Goal: Task Accomplishment & Management: Complete application form

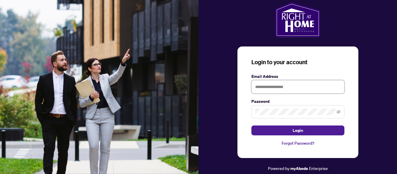
click at [273, 90] on input "text" at bounding box center [298, 86] width 93 height 13
type input "**********"
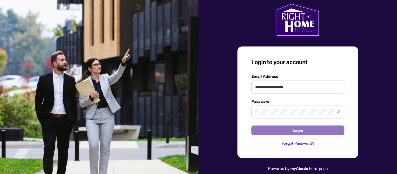
click at [295, 132] on span "Login" at bounding box center [298, 130] width 10 height 9
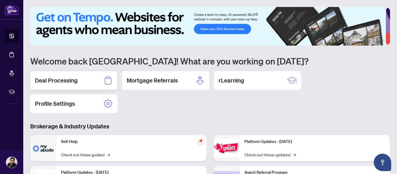
click at [75, 79] on h2 "Deal Processing" at bounding box center [56, 81] width 43 height 8
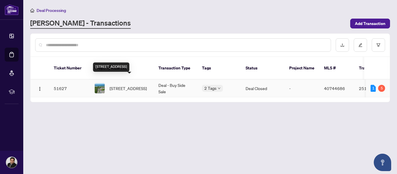
click at [135, 85] on span "[STREET_ADDRESS]" at bounding box center [128, 88] width 37 height 6
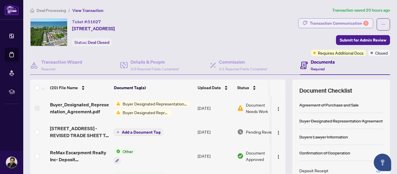
click at [345, 23] on div "Transaction Communication 5" at bounding box center [339, 23] width 59 height 9
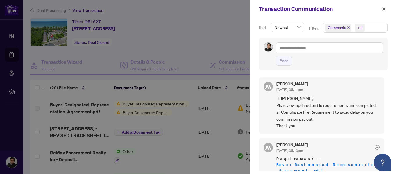
click at [232, 31] on div at bounding box center [198, 87] width 397 height 174
click at [229, 36] on div at bounding box center [198, 87] width 397 height 174
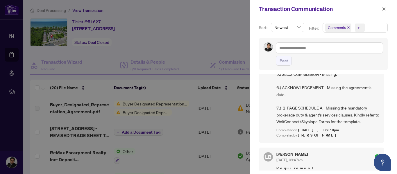
scroll to position [581, 0]
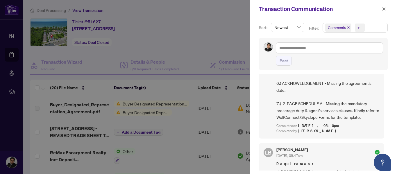
click at [225, 25] on div at bounding box center [198, 87] width 397 height 174
click at [384, 10] on icon "close" at bounding box center [384, 9] width 4 height 4
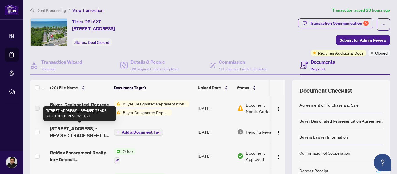
click at [94, 131] on span "[STREET_ADDRESS] - REVISED TRADE SHEET TO BE REVIEWED.pdf" at bounding box center [79, 132] width 59 height 14
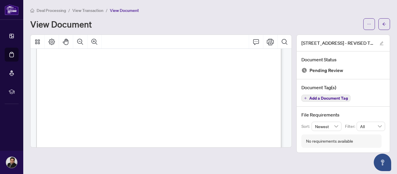
scroll to position [93, 0]
drag, startPoint x: 287, startPoint y: 83, endPoint x: 287, endPoint y: 97, distance: 14.8
click at [287, 97] on div at bounding box center [161, 122] width 251 height 323
click at [268, 43] on icon "Print" at bounding box center [270, 42] width 7 height 6
click at [384, 23] on icon "arrow-left" at bounding box center [385, 24] width 4 height 4
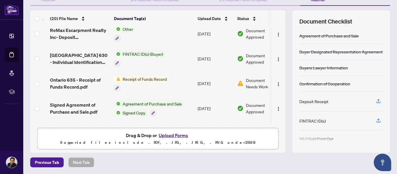
scroll to position [61, 0]
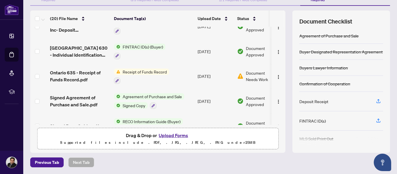
click at [127, 69] on span "Receipt of Funds Record" at bounding box center [144, 72] width 49 height 6
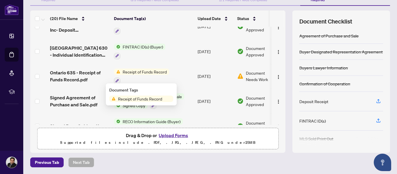
click at [132, 100] on span "Receipt of Funds Record" at bounding box center [140, 99] width 49 height 6
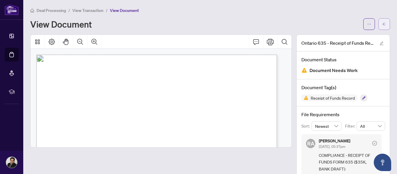
click at [383, 23] on icon "arrow-left" at bounding box center [385, 24] width 4 height 4
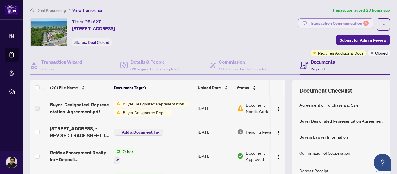
click at [353, 23] on div "Transaction Communication 5" at bounding box center [339, 23] width 59 height 9
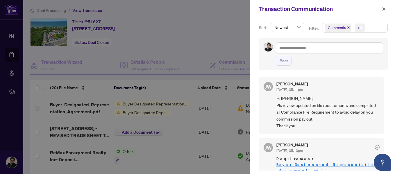
drag, startPoint x: 384, startPoint y: 77, endPoint x: 386, endPoint y: 84, distance: 7.1
click at [386, 84] on div "[PERSON_NAME] [DATE], 05:11pm Hi [PERSON_NAME], Pls review updated on file requ…" at bounding box center [323, 122] width 129 height 97
click at [204, 36] on div at bounding box center [198, 87] width 397 height 174
click at [384, 9] on icon "close" at bounding box center [384, 8] width 3 height 3
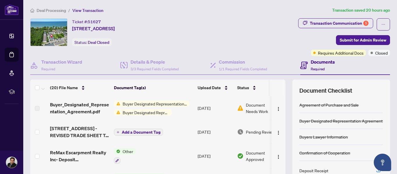
click at [131, 104] on span "Buyer Designated Representation Agreement" at bounding box center [154, 104] width 69 height 6
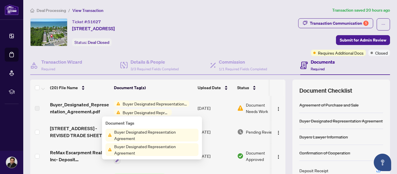
click at [134, 133] on span "Buyer Designated Representation Agreement" at bounding box center [155, 135] width 87 height 13
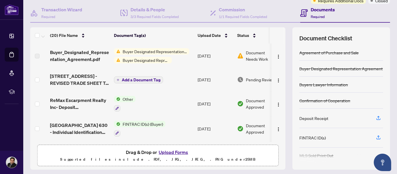
scroll to position [69, 0]
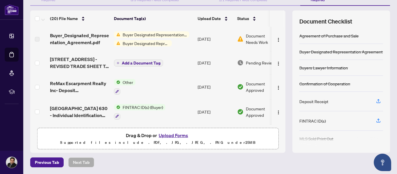
click at [167, 133] on button "Upload Forms" at bounding box center [173, 136] width 33 height 8
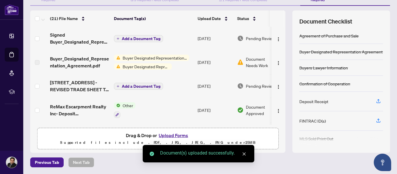
click at [150, 40] on span "Add a Document Tag" at bounding box center [141, 39] width 39 height 4
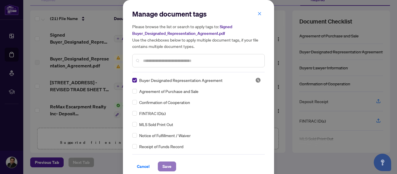
click at [163, 166] on span "Save" at bounding box center [167, 166] width 9 height 9
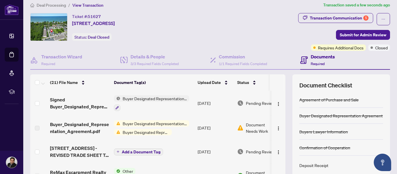
scroll to position [4, 0]
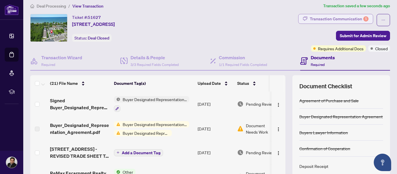
click at [340, 16] on div "Transaction Communication 5" at bounding box center [339, 18] width 59 height 9
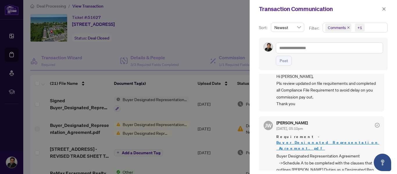
scroll to position [0, 0]
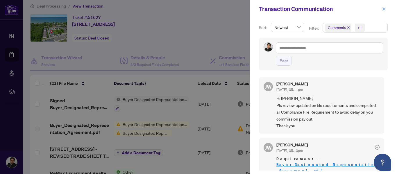
click at [384, 8] on icon "close" at bounding box center [384, 8] width 3 height 3
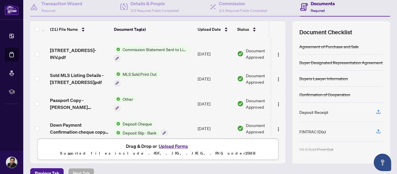
scroll to position [69, 0]
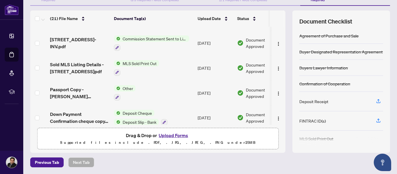
click at [166, 135] on button "Upload Forms" at bounding box center [173, 136] width 33 height 8
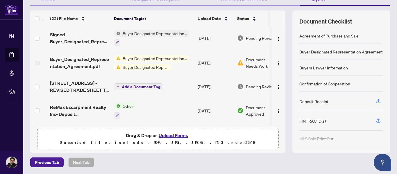
scroll to position [0, 0]
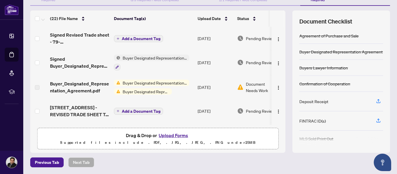
click at [134, 37] on span "Add a Document Tag" at bounding box center [141, 39] width 39 height 4
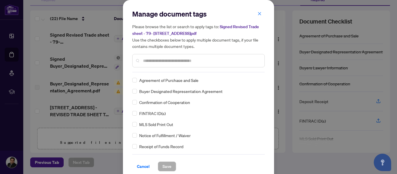
click at [172, 59] on input "text" at bounding box center [201, 61] width 117 height 6
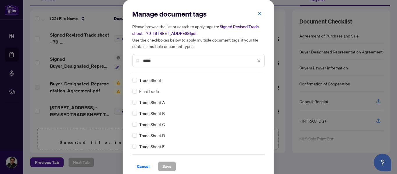
type input "*****"
click at [166, 166] on span "Save" at bounding box center [167, 166] width 9 height 9
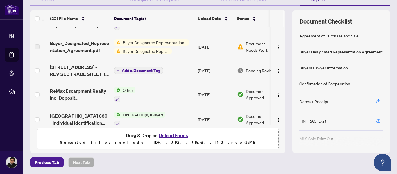
scroll to position [45, 0]
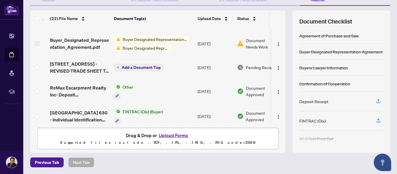
click at [182, 136] on button "Upload Forms" at bounding box center [173, 136] width 33 height 8
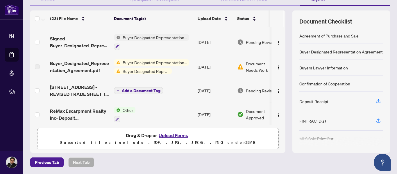
scroll to position [0, 0]
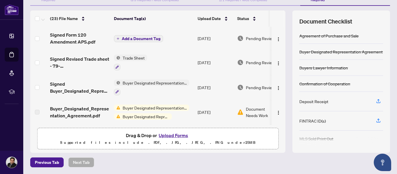
click at [140, 40] on span "Add a Document Tag" at bounding box center [141, 39] width 39 height 4
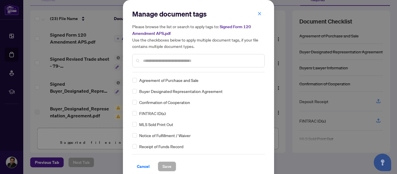
click at [241, 60] on input "text" at bounding box center [201, 61] width 117 height 6
click at [170, 167] on button "Save" at bounding box center [167, 167] width 18 height 10
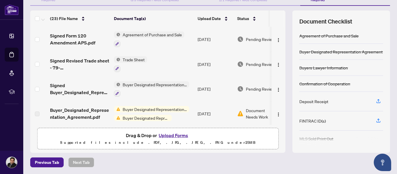
click at [284, 24] on th at bounding box center [285, 18] width 2 height 16
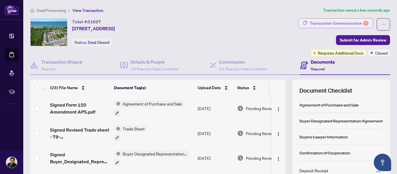
click at [352, 22] on div "Transaction Communication 5" at bounding box center [339, 23] width 59 height 9
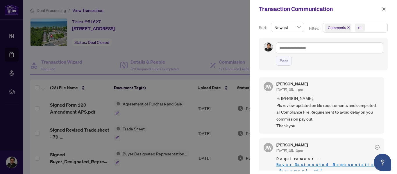
click at [231, 29] on div at bounding box center [198, 87] width 397 height 174
click at [385, 8] on icon "close" at bounding box center [384, 8] width 3 height 3
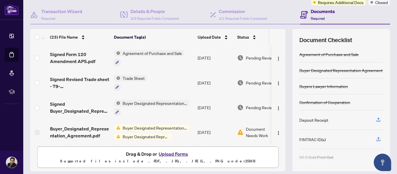
scroll to position [69, 0]
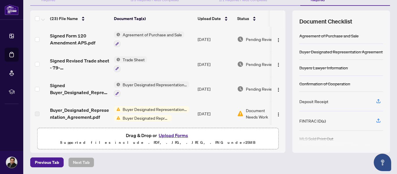
click at [284, 21] on th at bounding box center [285, 18] width 2 height 16
drag, startPoint x: 280, startPoint y: 38, endPoint x: 280, endPoint y: 48, distance: 10.2
click at [280, 48] on td at bounding box center [279, 39] width 14 height 25
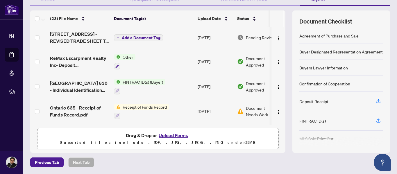
scroll to position [115, 0]
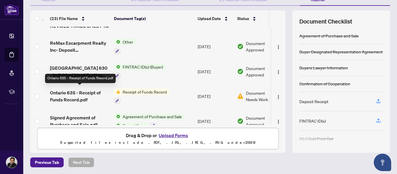
click at [73, 91] on span "Ontario 635 - Receipt of Funds Record.pdf" at bounding box center [79, 96] width 59 height 14
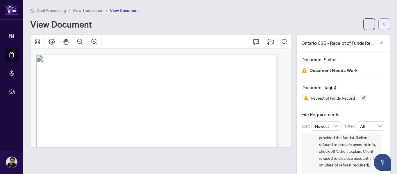
click at [383, 25] on icon "arrow-left" at bounding box center [385, 24] width 4 height 4
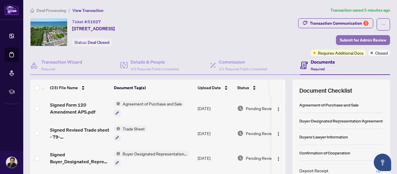
click at [369, 40] on span "Submit for Admin Review" at bounding box center [363, 39] width 47 height 9
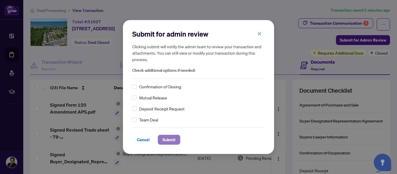
click at [171, 140] on span "Submit" at bounding box center [169, 139] width 13 height 9
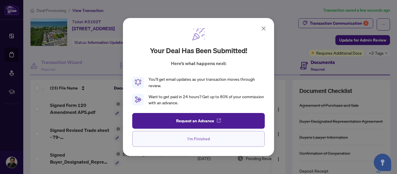
click at [212, 146] on button "I'm Finished" at bounding box center [198, 139] width 133 height 16
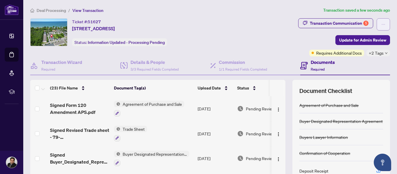
click at [382, 25] on icon "ellipsis" at bounding box center [384, 24] width 4 height 4
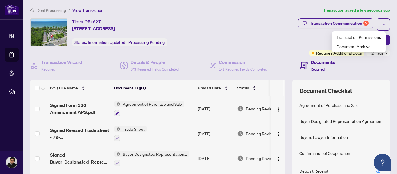
click at [288, 51] on div "Transaction Communication 5 Update for Admin Review Requires Additional Docs +2…" at bounding box center [312, 37] width 157 height 38
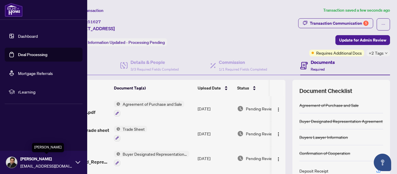
click at [35, 162] on span "[PERSON_NAME]" at bounding box center [46, 159] width 52 height 6
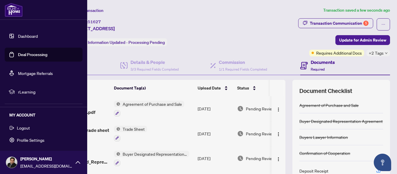
click at [33, 129] on button "Logout" at bounding box center [44, 128] width 78 height 10
